Goal: Information Seeking & Learning: Understand process/instructions

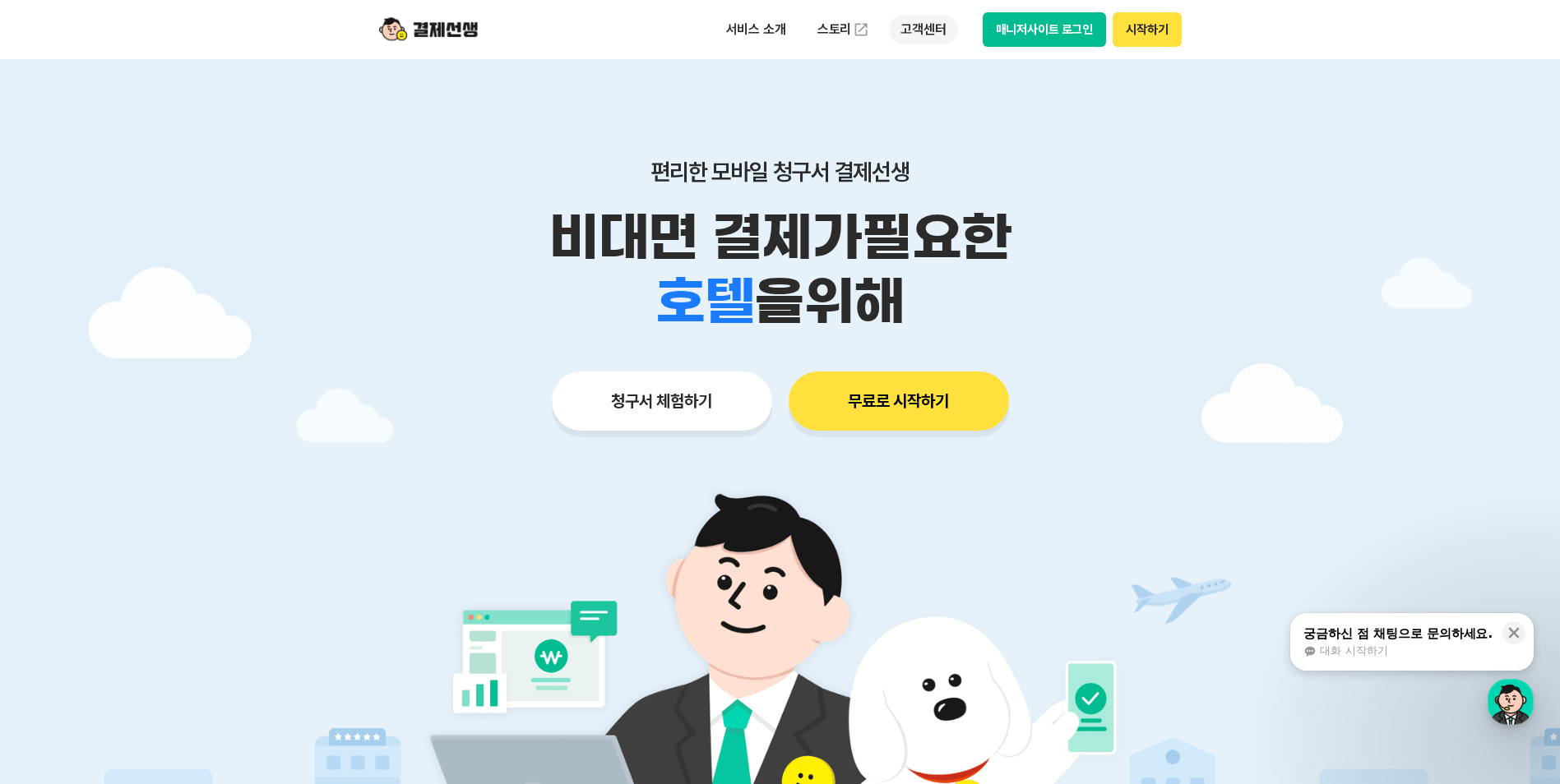
click at [931, 32] on p "고객센터" at bounding box center [922, 29] width 68 height 30
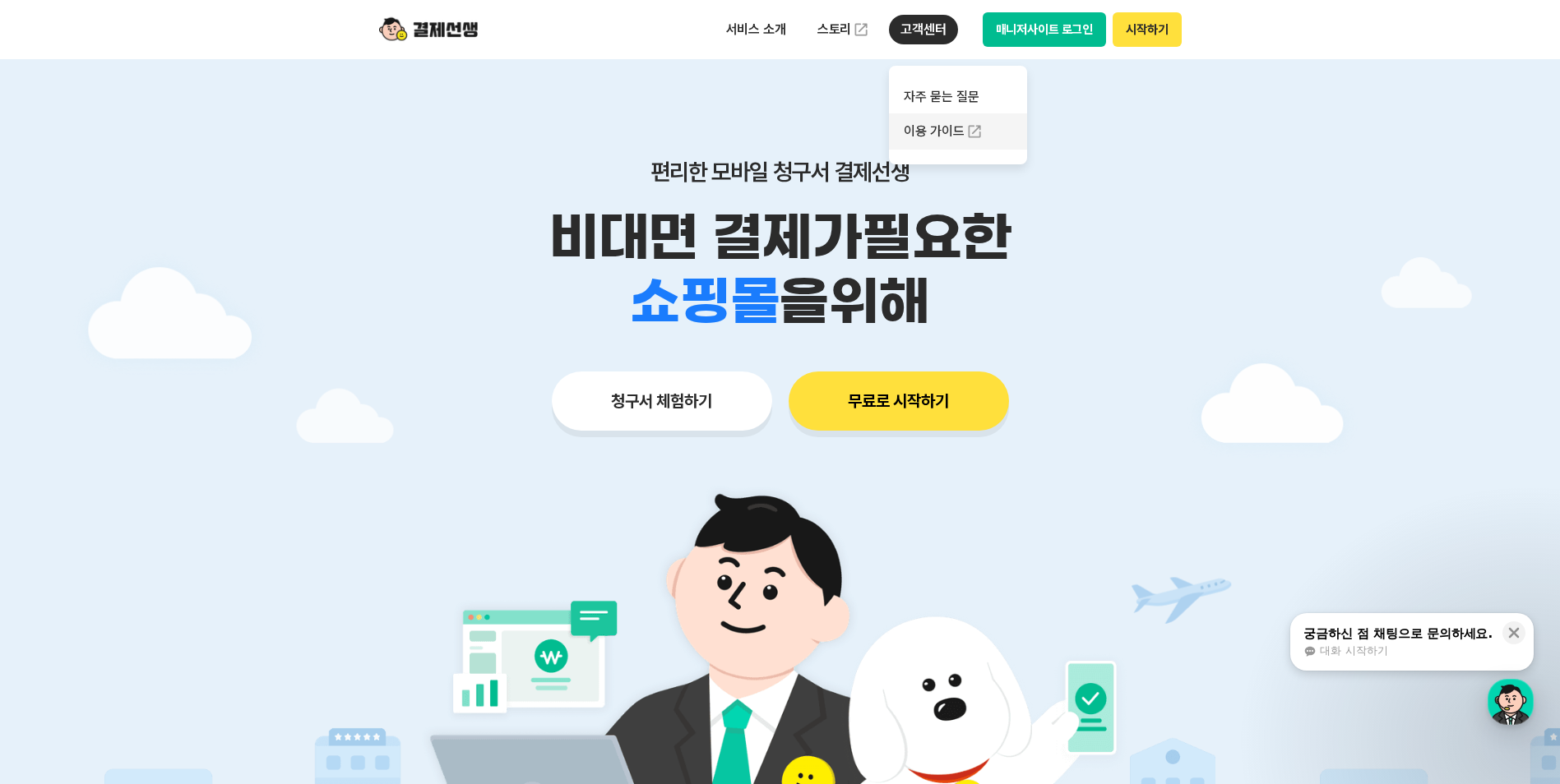
click at [934, 125] on link "이용 가이드" at bounding box center [958, 131] width 138 height 36
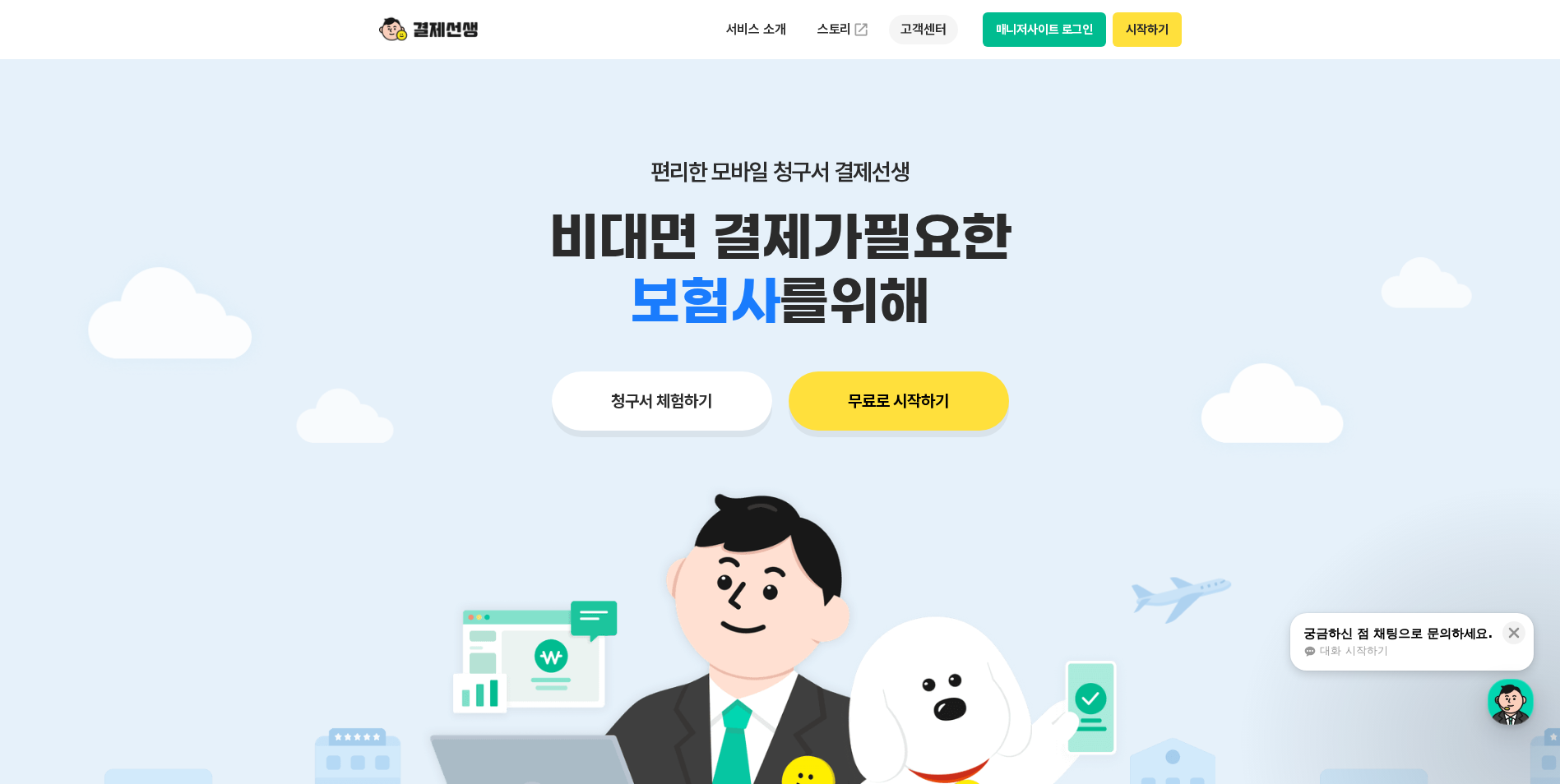
click at [926, 20] on p "고객센터" at bounding box center [922, 29] width 68 height 30
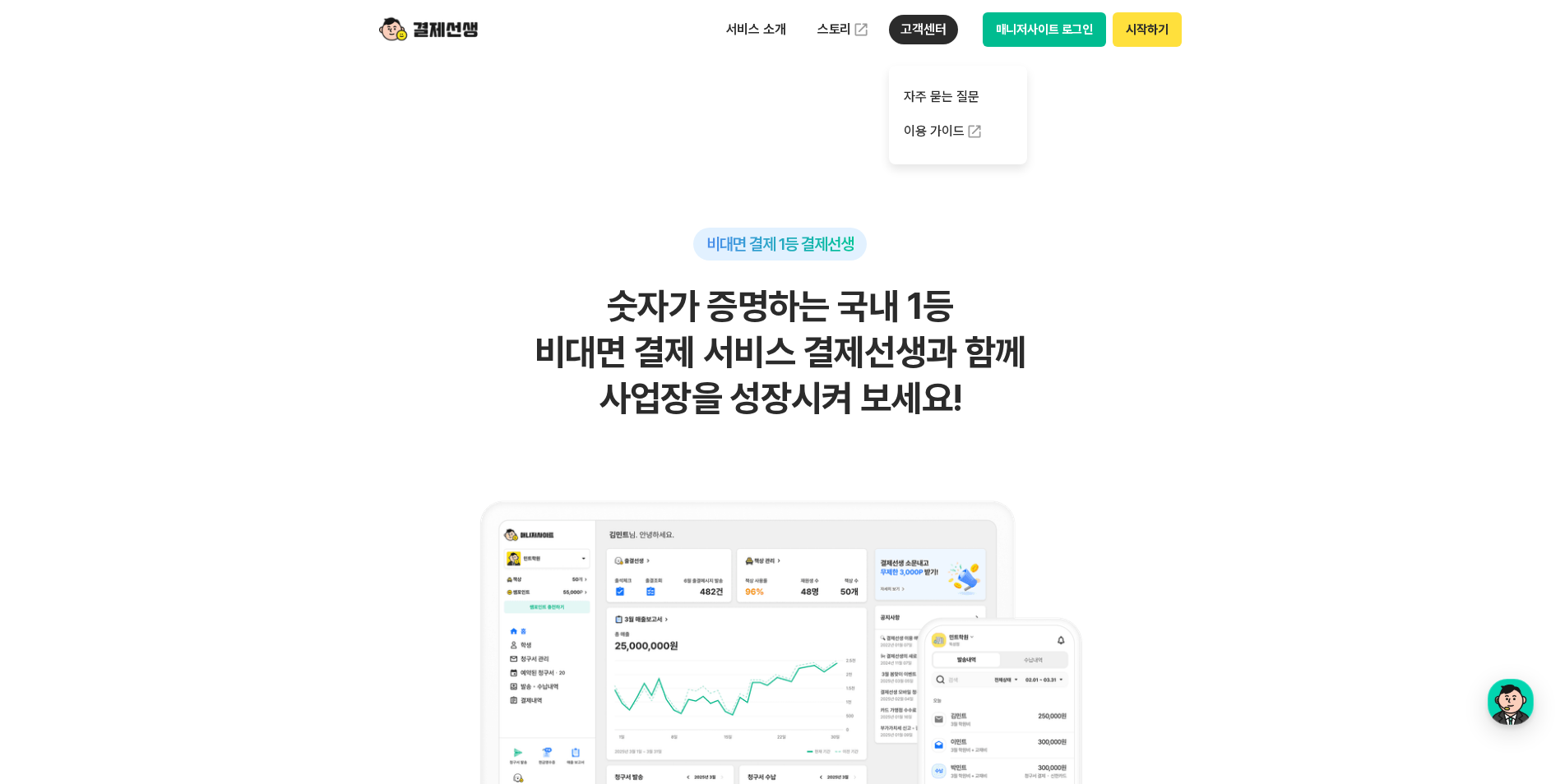
scroll to position [1234, 0]
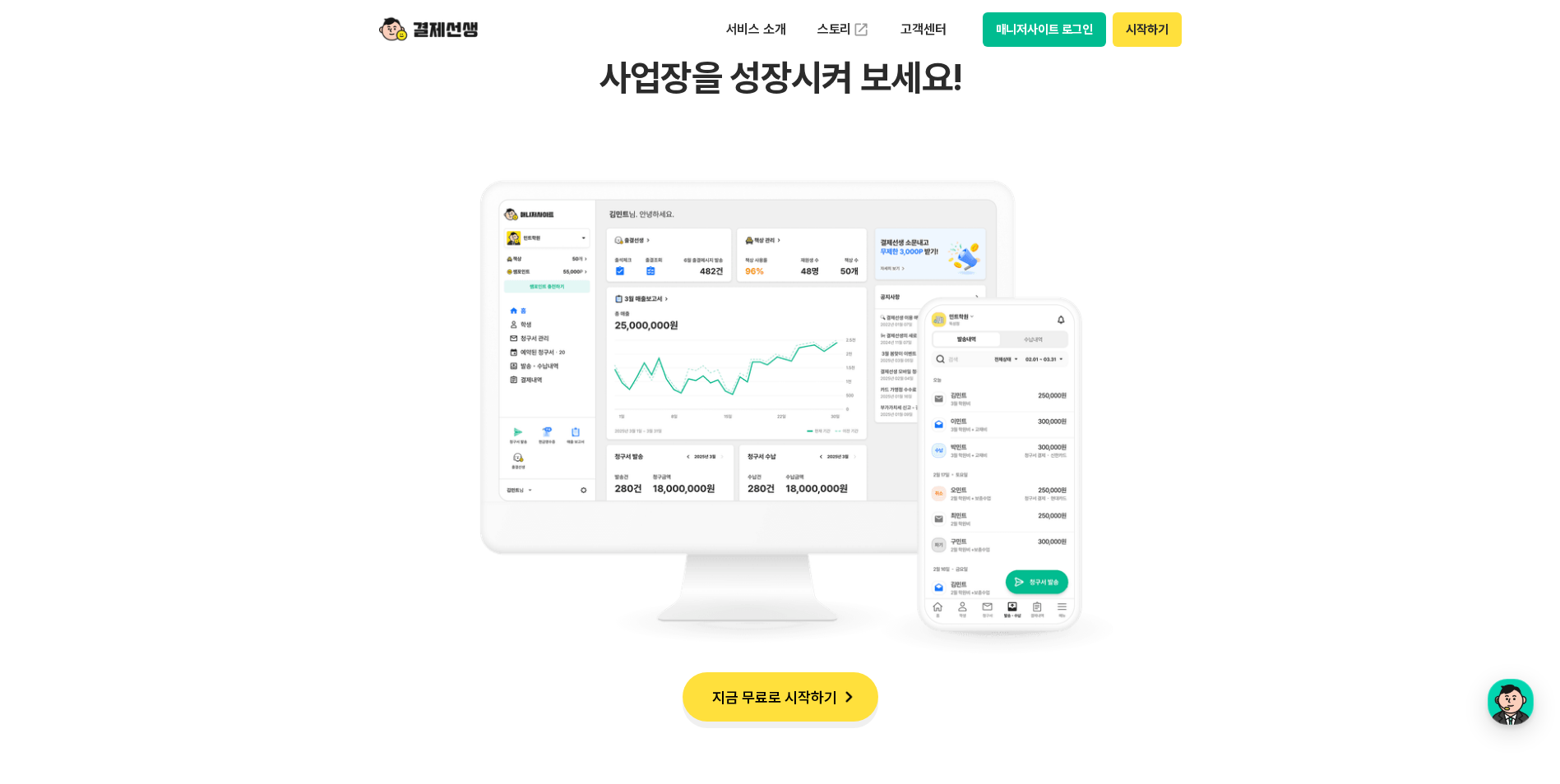
click at [844, 699] on img at bounding box center [849, 697] width 23 height 23
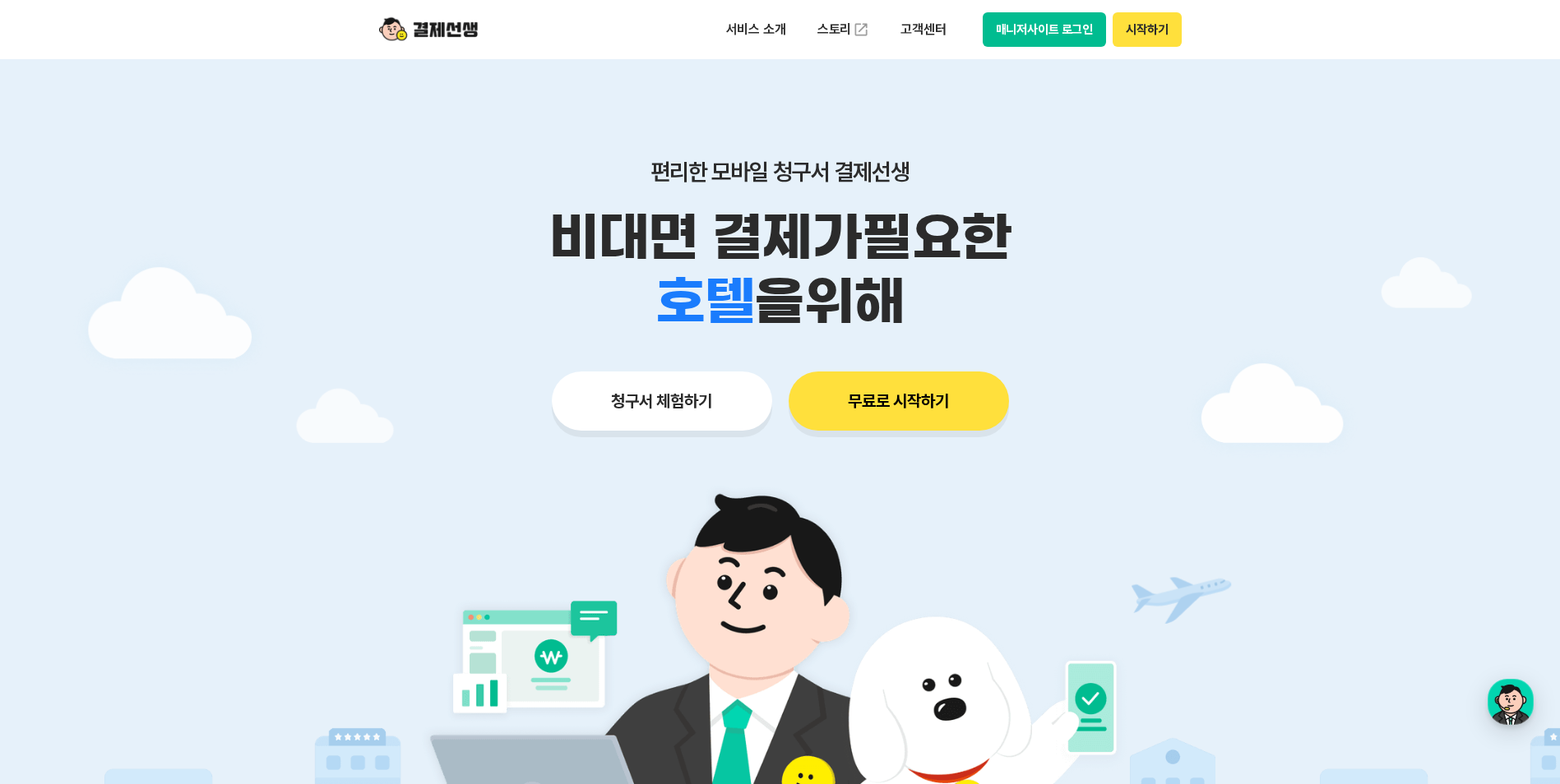
click at [1040, 33] on button "매니저사이트 로그인" at bounding box center [1045, 30] width 125 height 35
